Goal: Task Accomplishment & Management: Complete application form

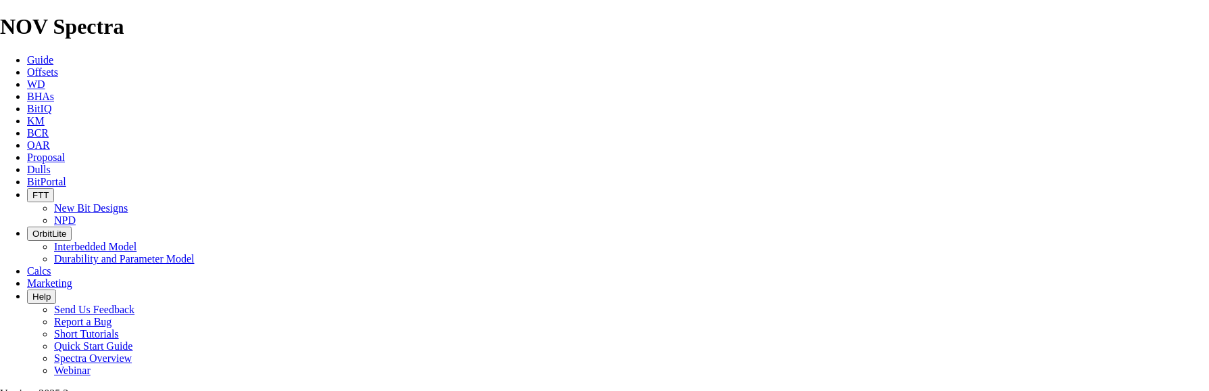
select select "field"
select select "location"
select select "province"
click at [65, 151] on span "Proposal" at bounding box center [46, 156] width 38 height 11
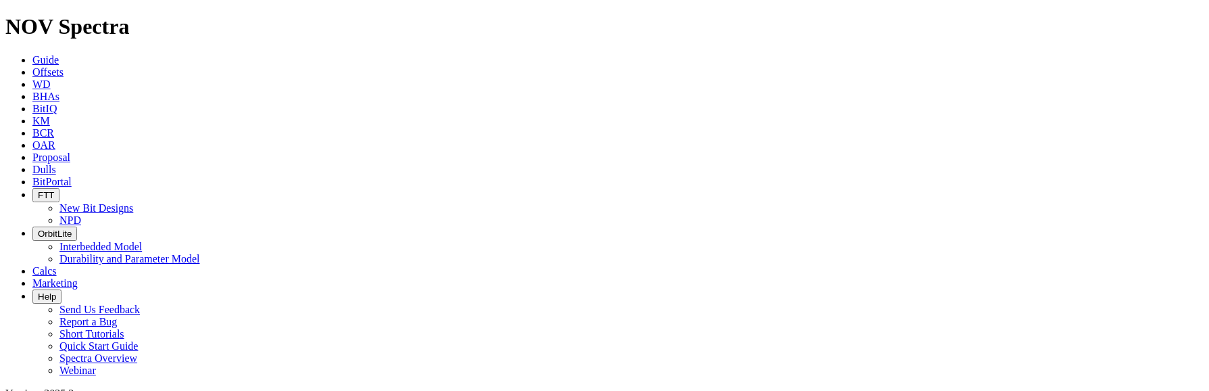
scroll to position [203, 0]
select select "field"
select select "location"
select select "province"
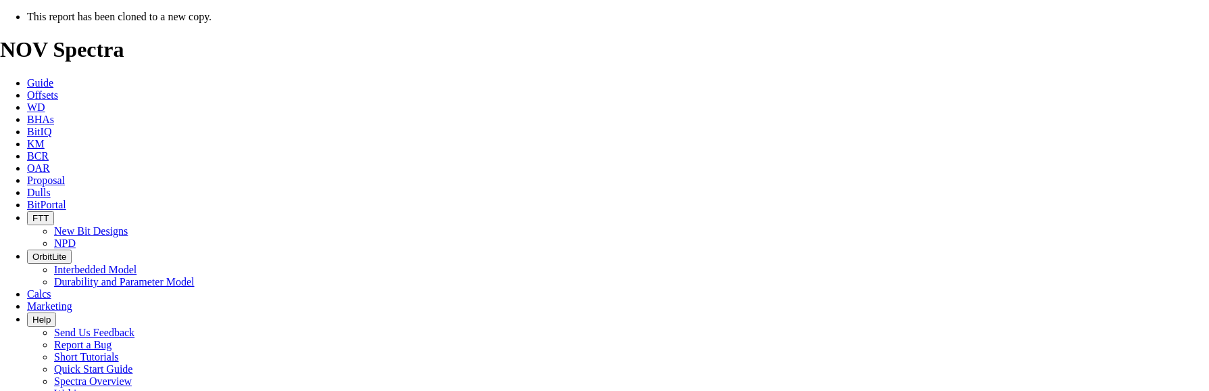
select select "field"
select select "location"
select select "province"
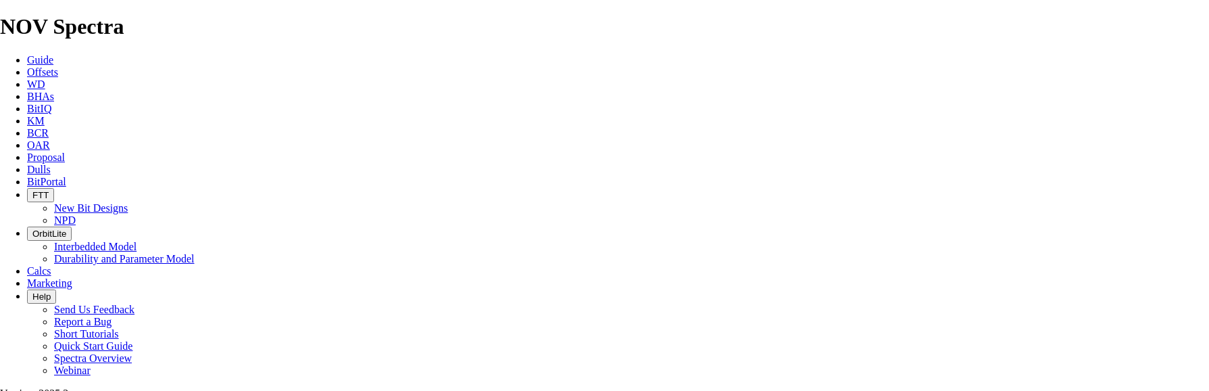
type input "[DATE]"
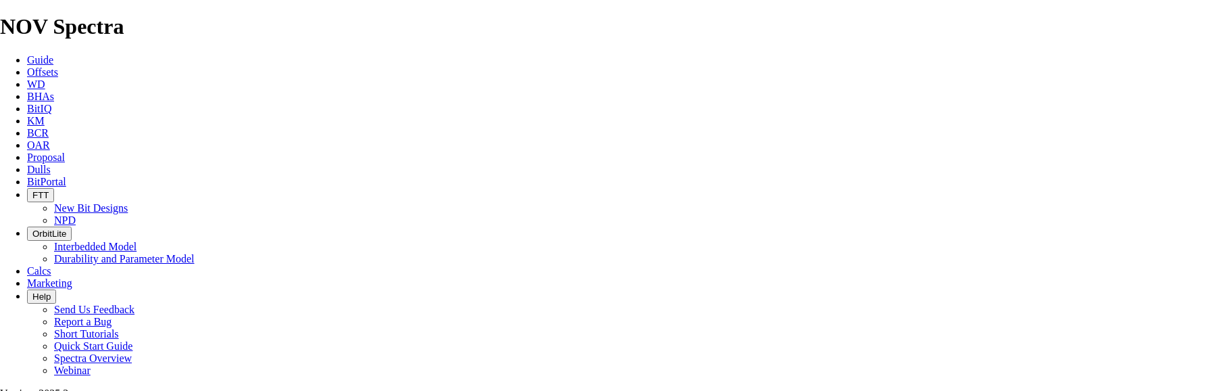
drag, startPoint x: 679, startPoint y: 314, endPoint x: 560, endPoint y: 327, distance: 120.3
type input "VEI HZ CARROT 13-35-053-14W5"
drag, startPoint x: 671, startPoint y: 310, endPoint x: 600, endPoint y: 316, distance: 72.0
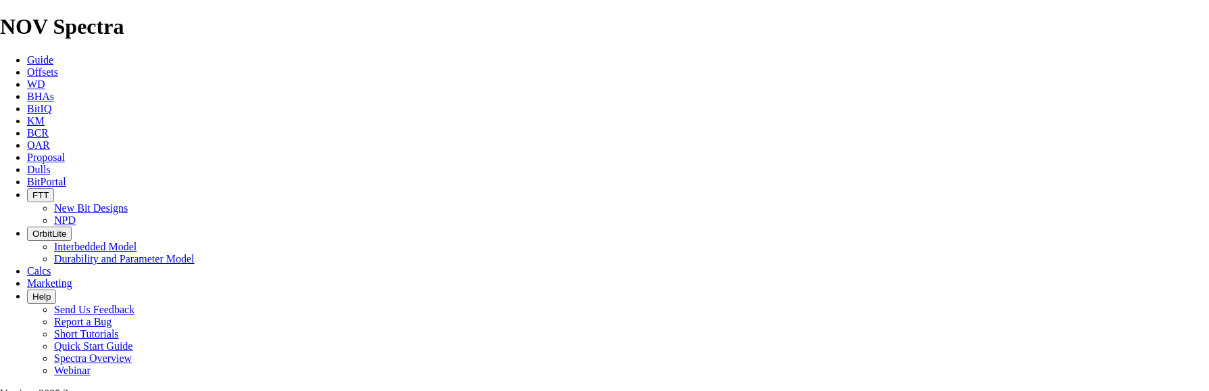
drag, startPoint x: 273, startPoint y: 230, endPoint x: 535, endPoint y: 216, distance: 262.0
paste input "3-35-053-14W5"
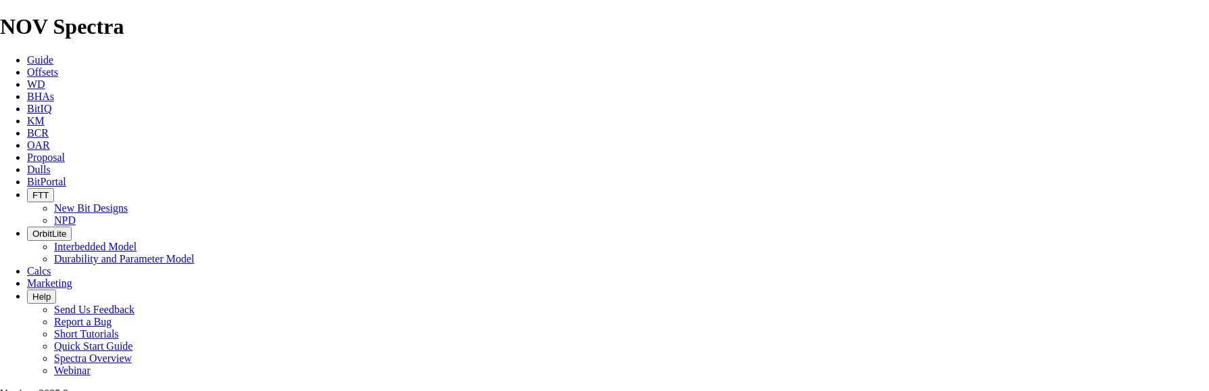
scroll to position [0, 0]
type input "13-35-053-14W5"
type input "PRECISION 707"
type input "CARROT"
type input "11-23-053-14W5"
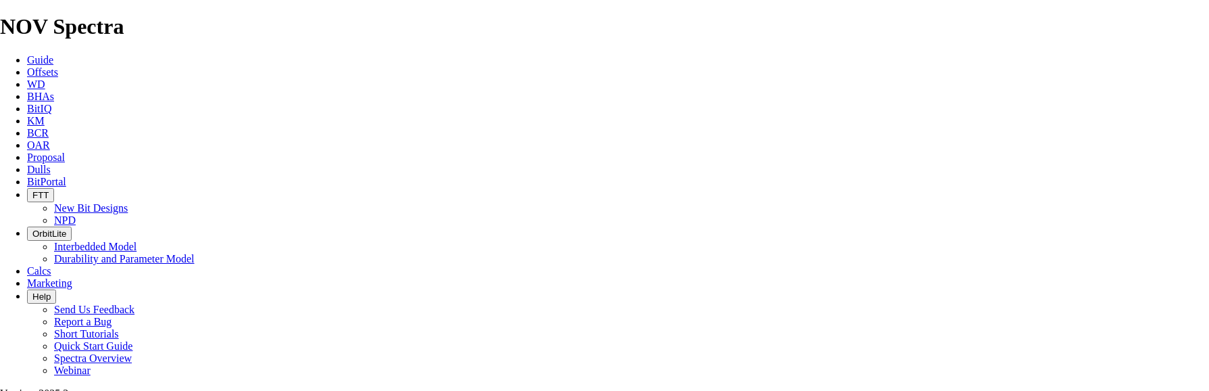
checkbox input "false"
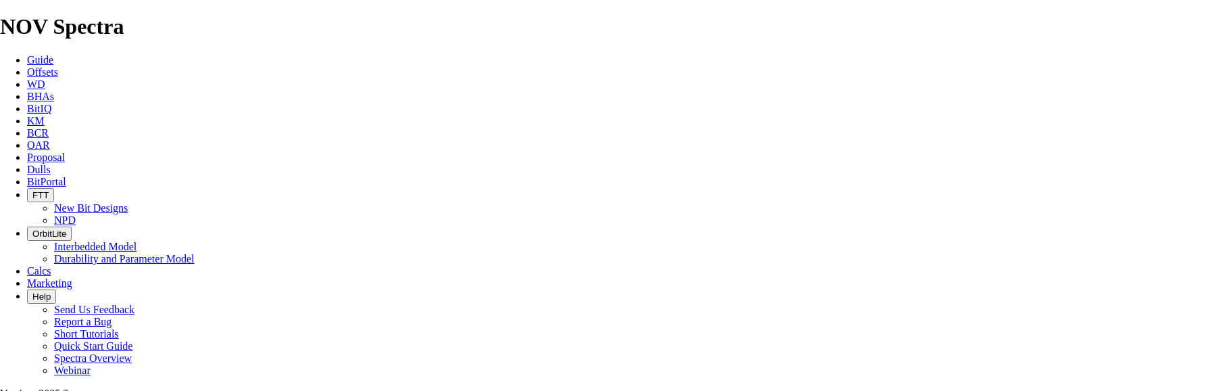
type input "[DATE]"
type input "250.8"
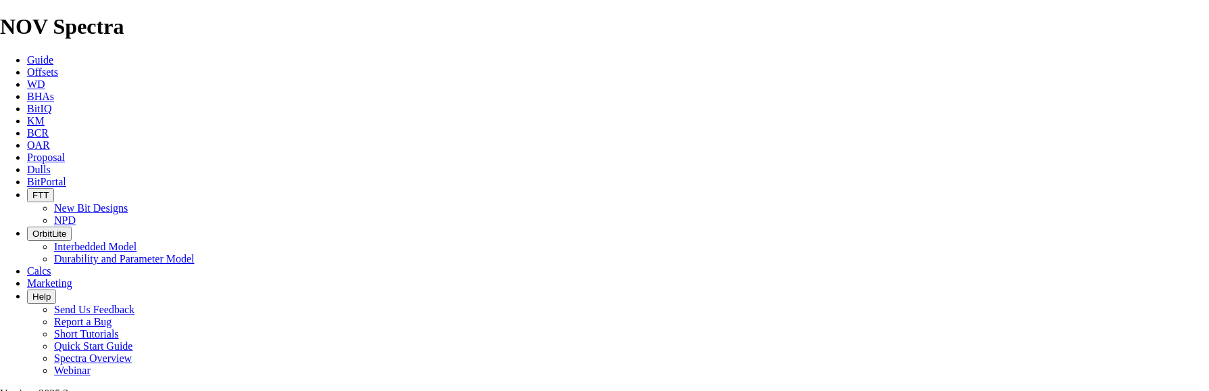
type input "NO BID"
drag, startPoint x: 789, startPoint y: 188, endPoint x: 856, endPoint y: 191, distance: 67.0
drag, startPoint x: 359, startPoint y: 223, endPoint x: 391, endPoint y: 221, distance: 31.8
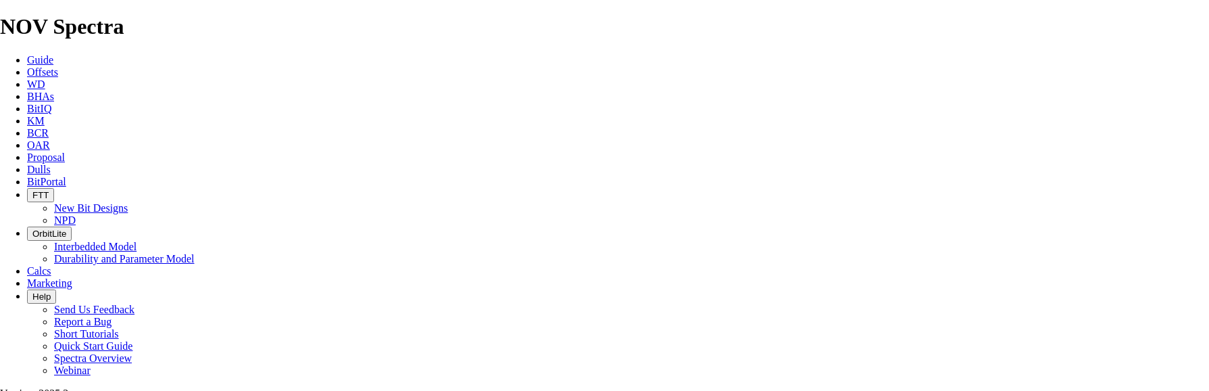
type input "158.8"
type input "TK63-C1"
type input "3200"
type input "45"
type input "2595"
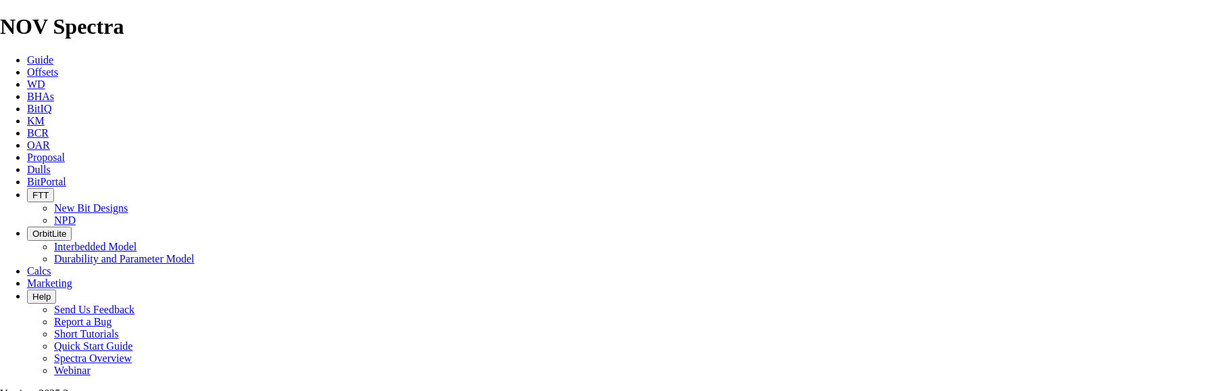
drag, startPoint x: 646, startPoint y: 222, endPoint x: 816, endPoint y: 230, distance: 170.5
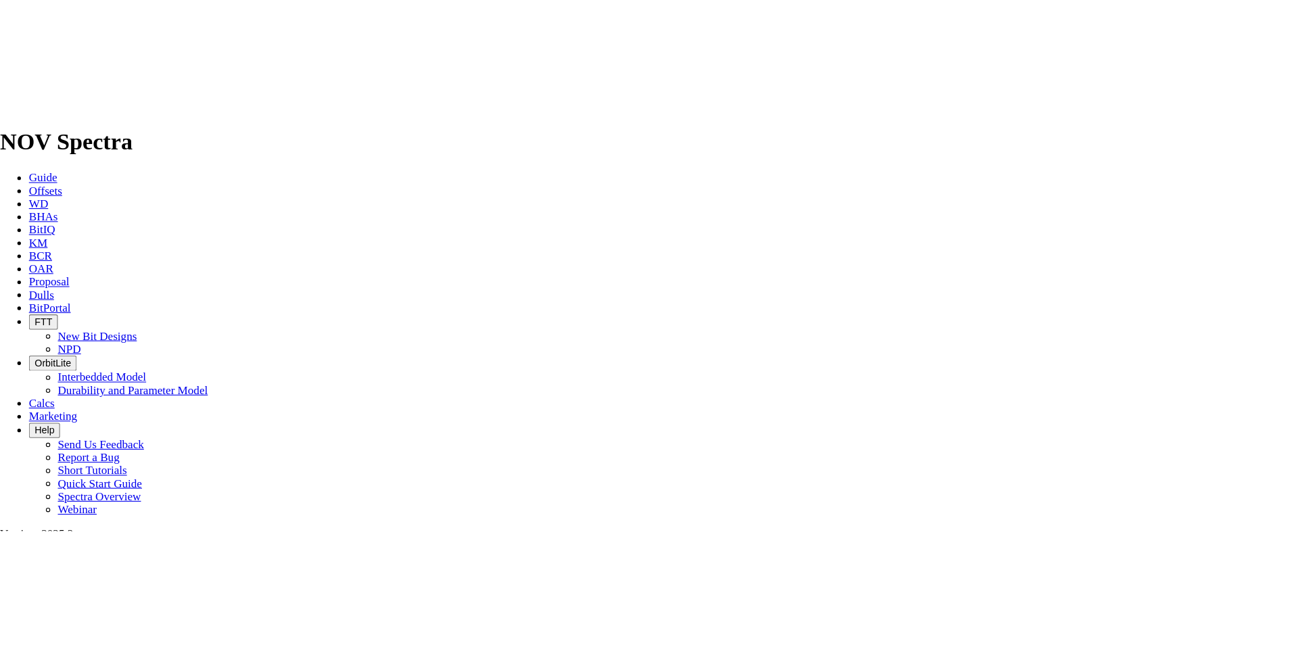
scroll to position [0, 0]
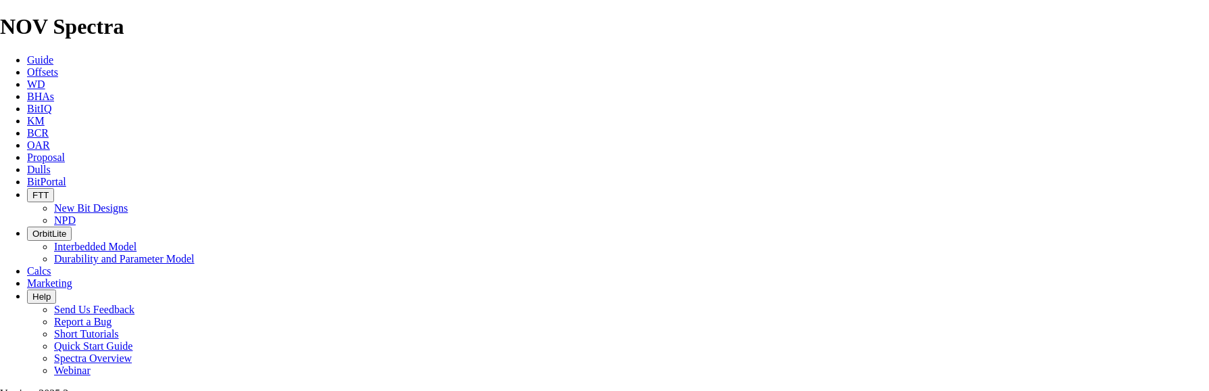
type input "57.667"
drag, startPoint x: 867, startPoint y: 222, endPoint x: 924, endPoint y: 221, distance: 56.8
type input "23000"
drag, startPoint x: 460, startPoint y: 257, endPoint x: 438, endPoint y: 260, distance: 22.5
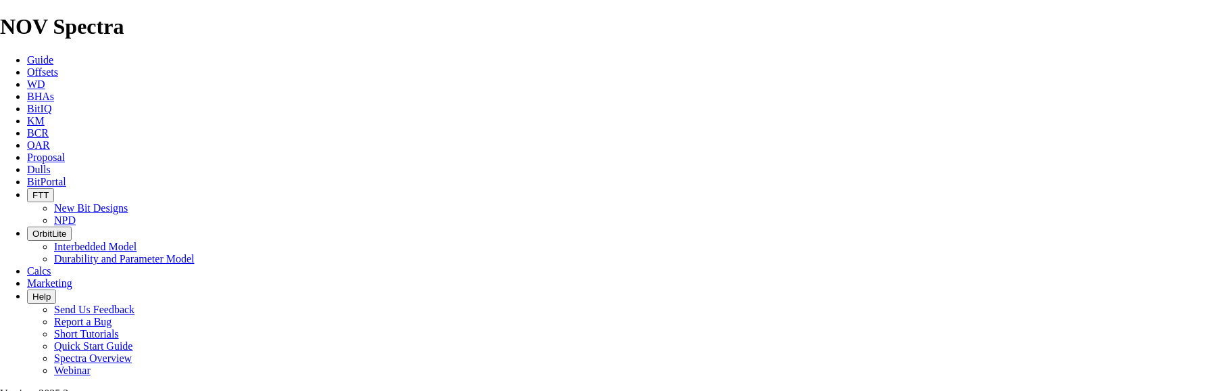
type input "TK63-P1"
type input "25"
type input "5841"
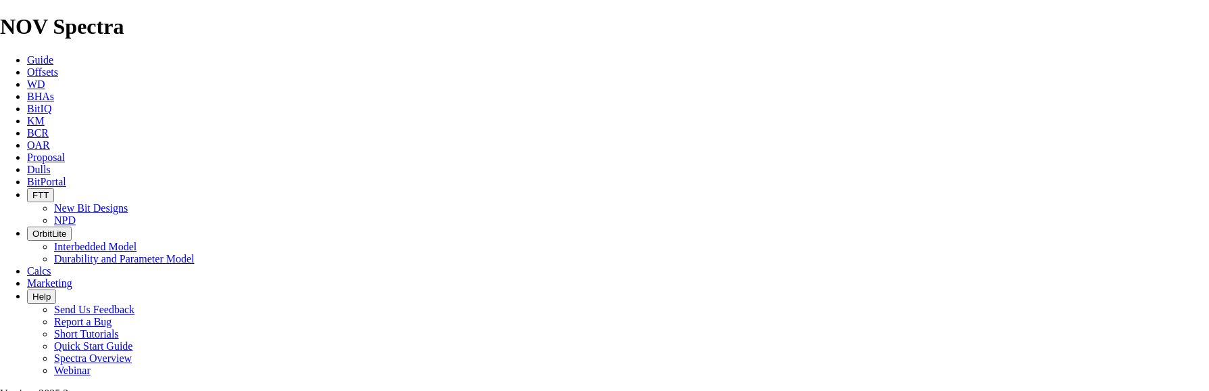
type input "2641"
type input "105.64"
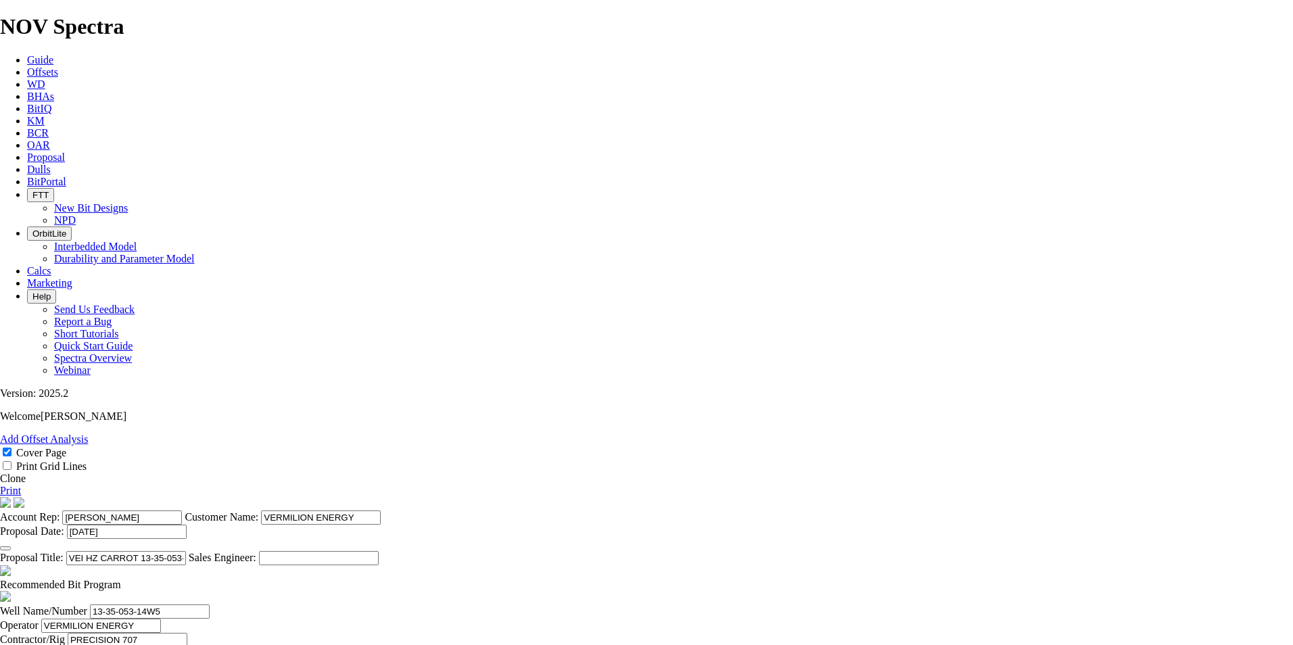
click at [21, 390] on link "Print" at bounding box center [10, 490] width 21 height 11
